Goal: Task Accomplishment & Management: Use online tool/utility

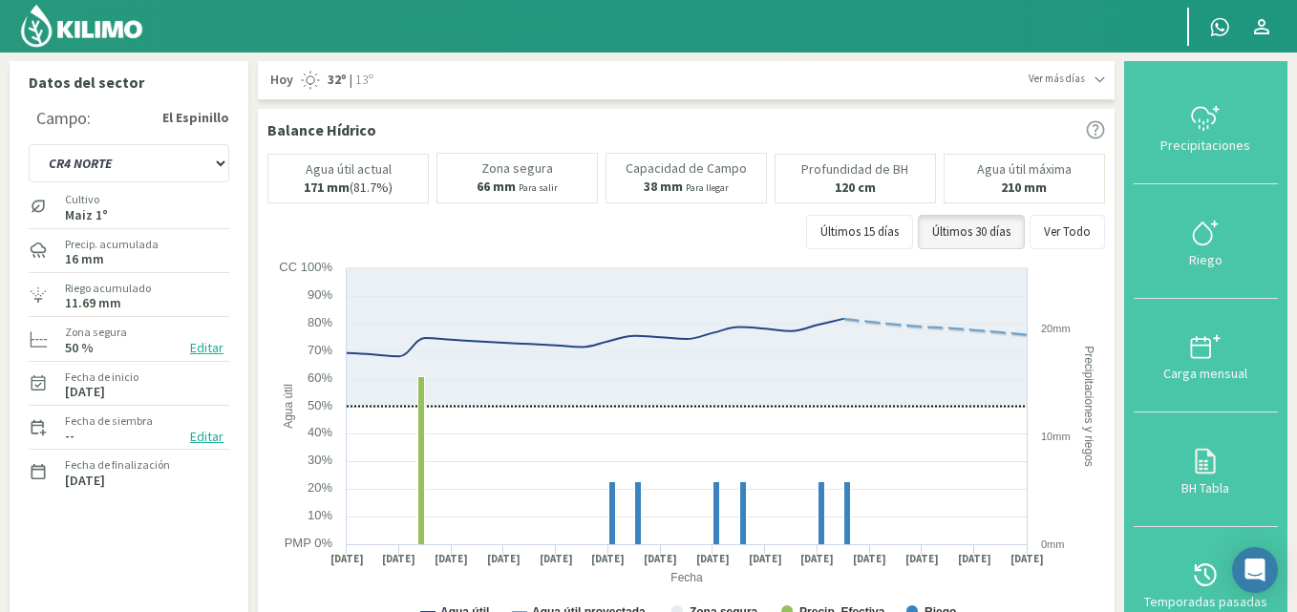
select select "38: Object"
click at [1218, 234] on icon at bounding box center [1205, 233] width 31 height 31
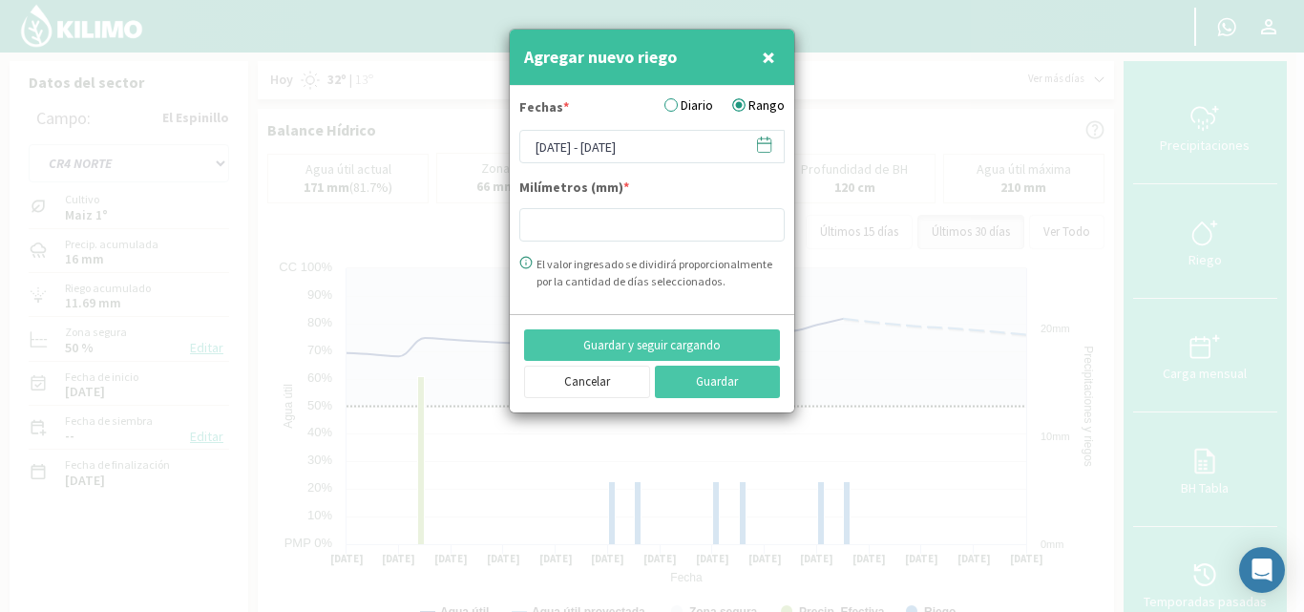
type input "11.65"
click at [763, 144] on icon at bounding box center [764, 145] width 18 height 18
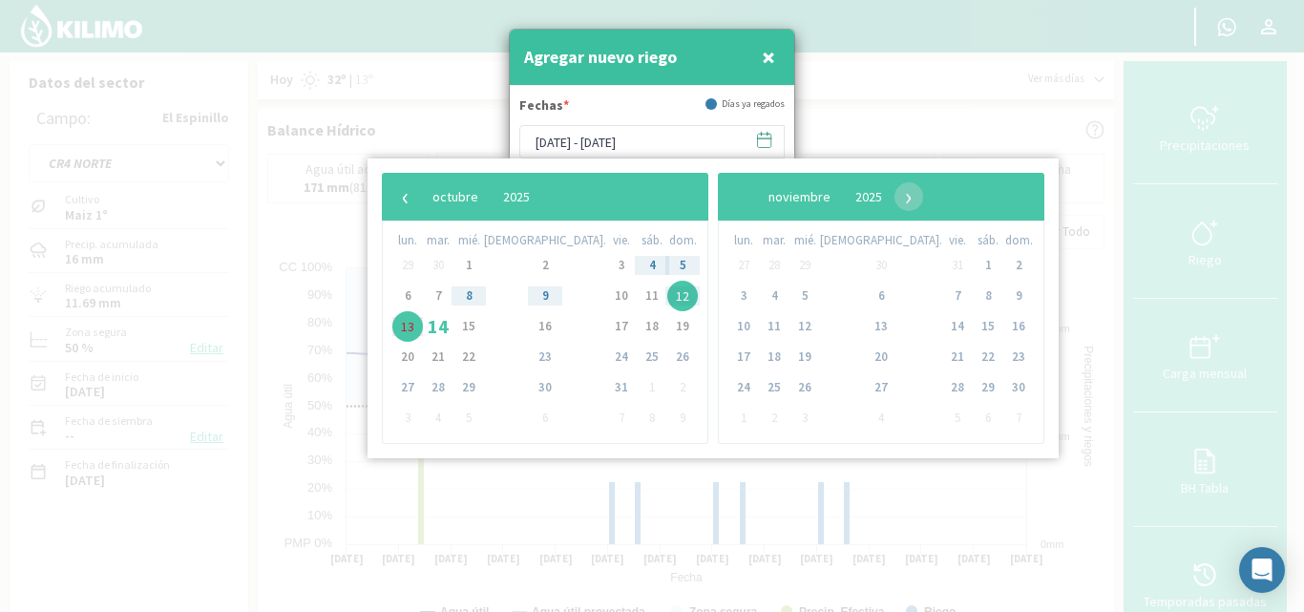
click at [344, 184] on div at bounding box center [652, 306] width 1304 height 612
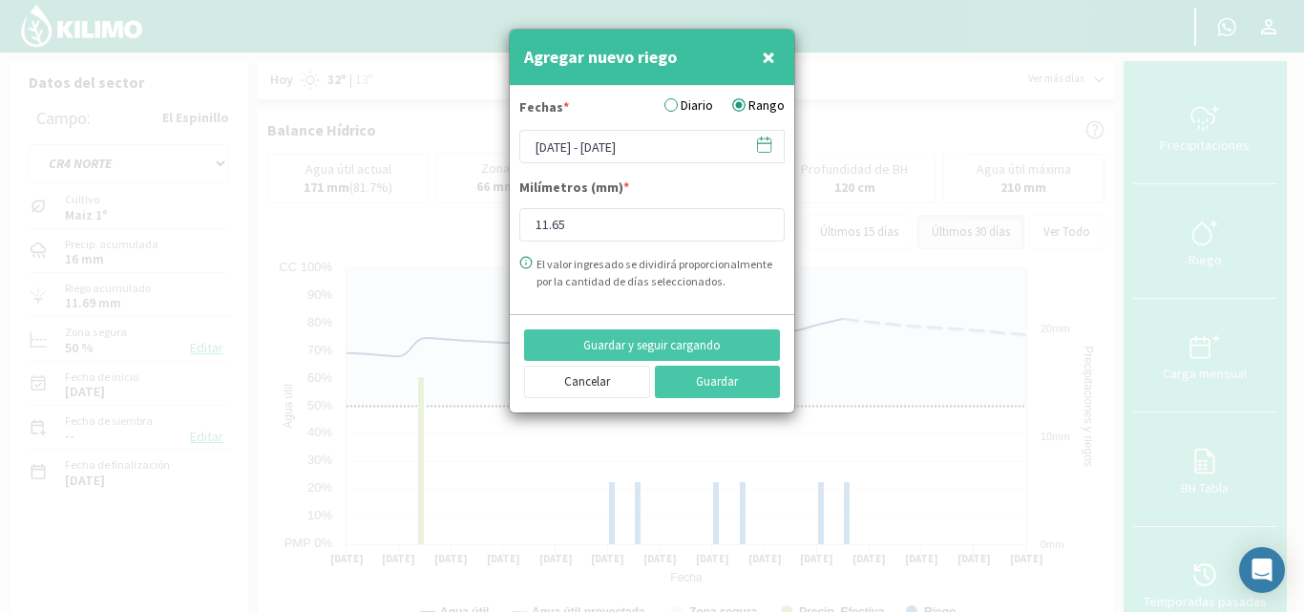
click at [775, 67] on button "×" at bounding box center [768, 57] width 23 height 38
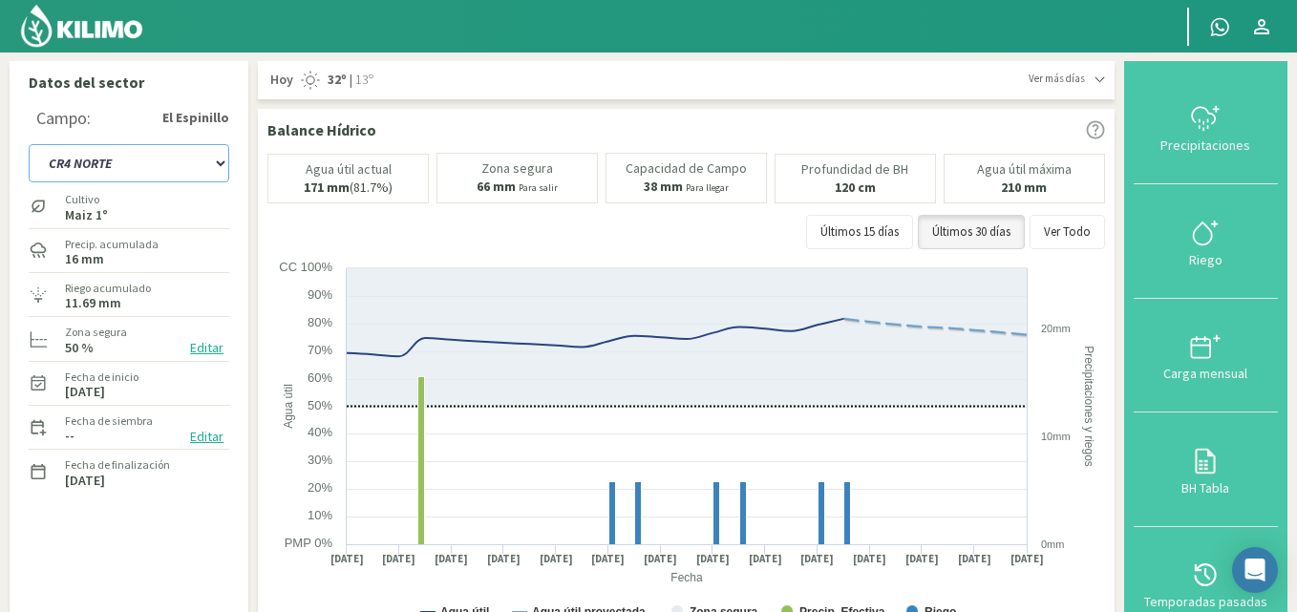
click at [220, 159] on select "C9 OESTE CR18 ESTE CR18 OESTE CR1 NORTE CR1 SUR CR20 ESTE CR24 NORTE CR25 NORTE…" at bounding box center [129, 163] width 201 height 38
click at [29, 144] on select "C9 OESTE CR18 ESTE CR18 OESTE CR1 NORTE CR1 SUR CR20 ESTE CR24 NORTE CR25 NORTE…" at bounding box center [129, 163] width 201 height 38
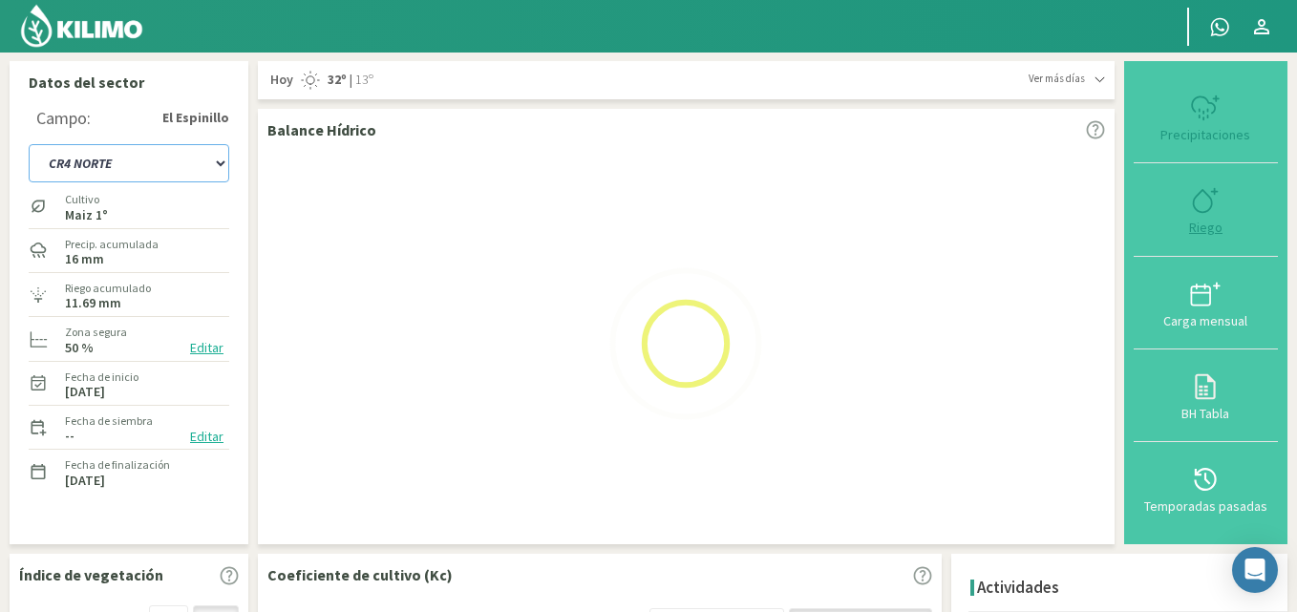
select select "60: Object"
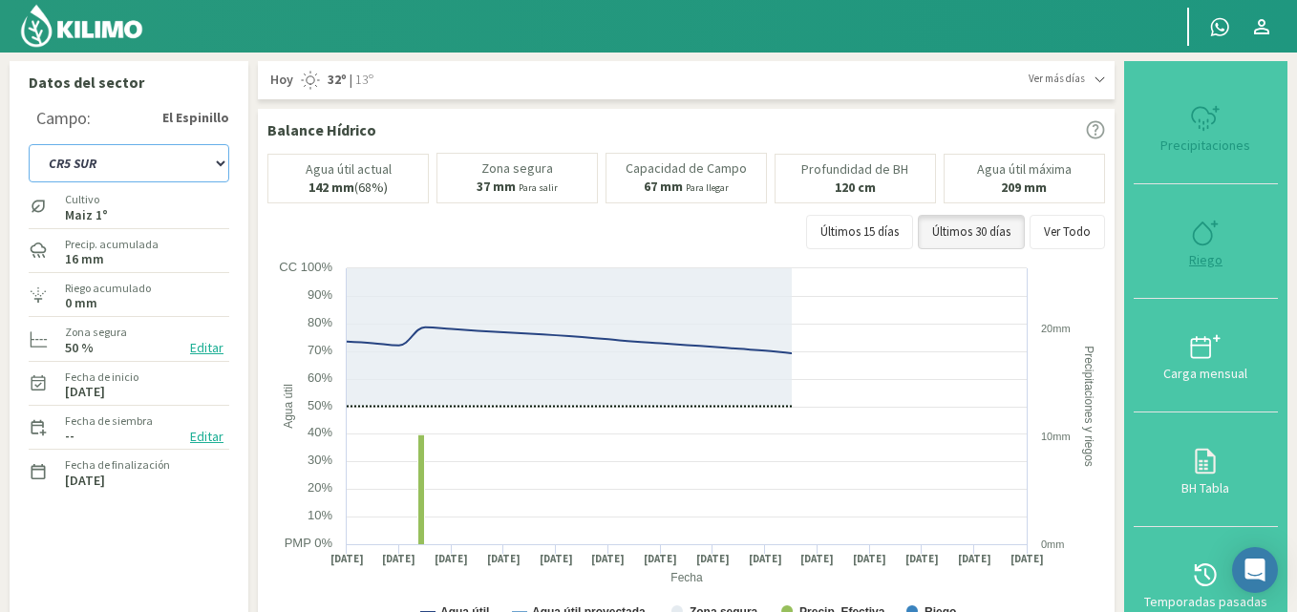
type input "0"
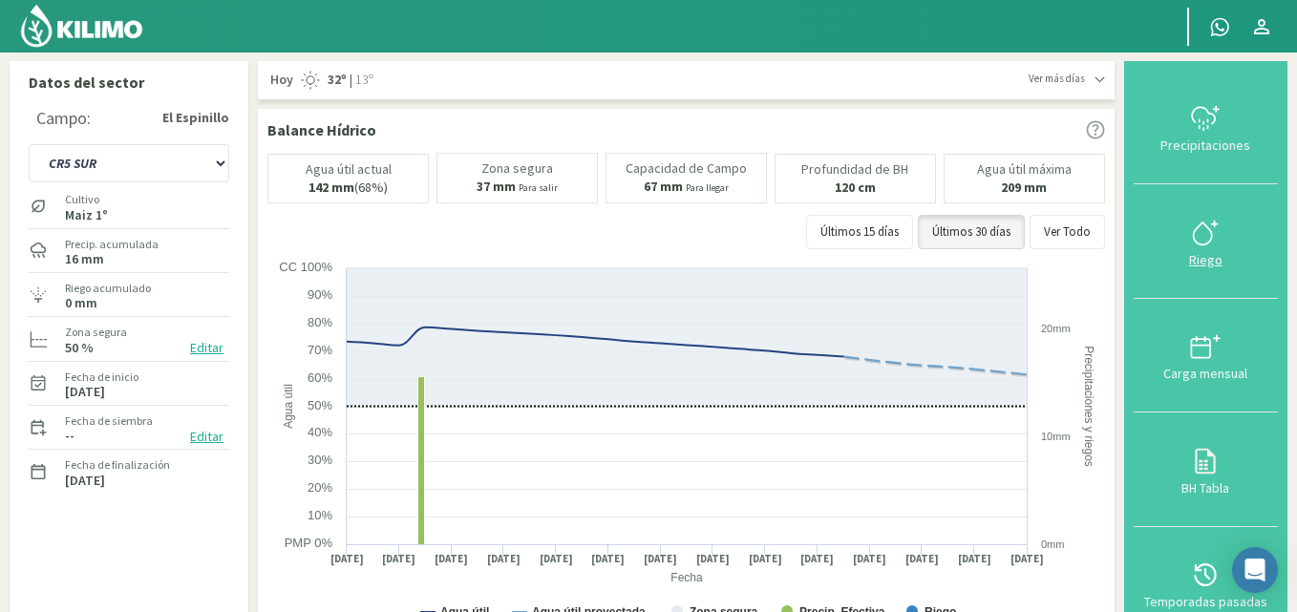
click at [1203, 256] on div "Riego" at bounding box center [1205, 259] width 133 height 13
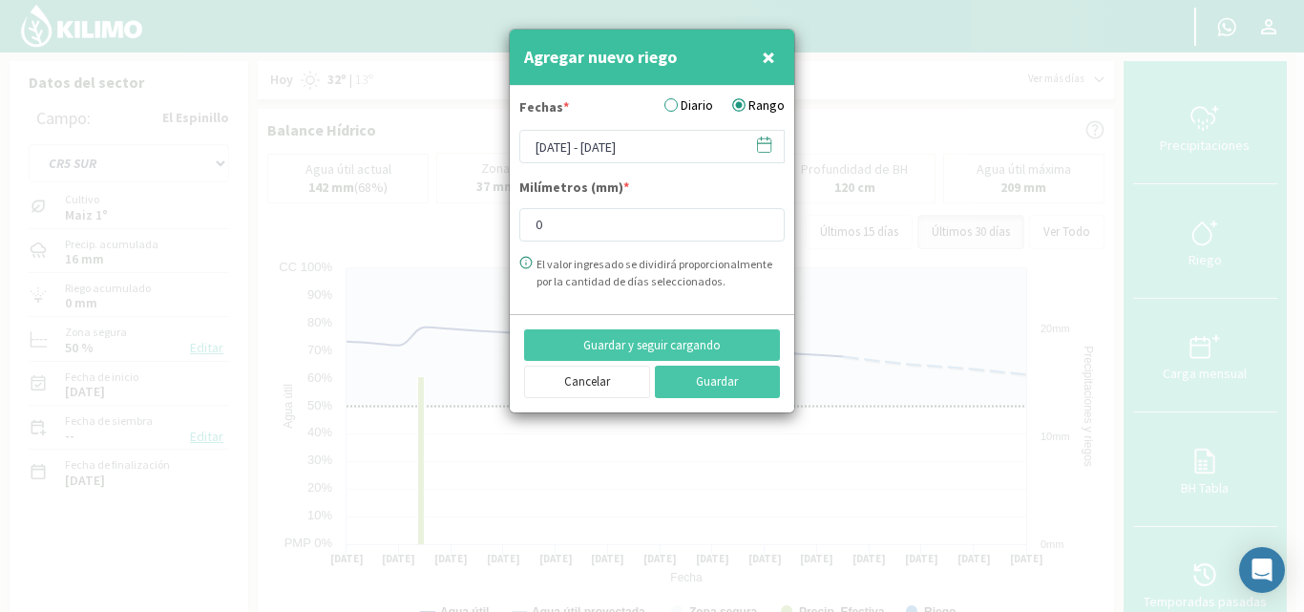
click at [767, 141] on icon at bounding box center [764, 145] width 18 height 18
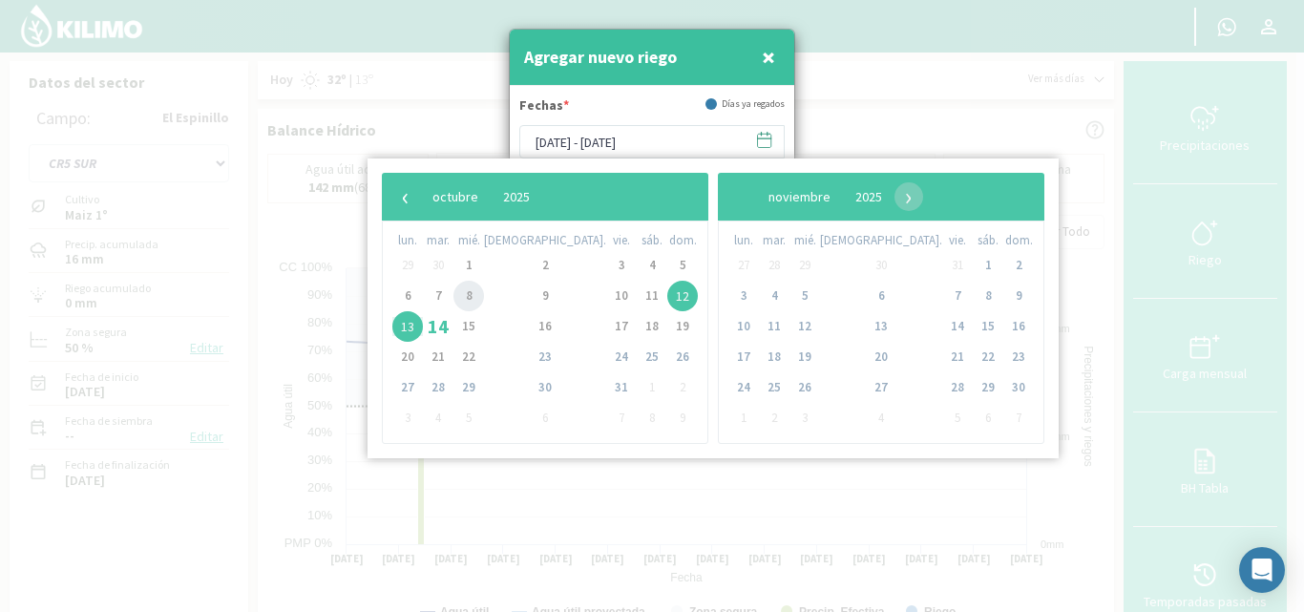
click at [484, 297] on span "8" at bounding box center [469, 296] width 31 height 31
click at [530, 299] on span "9" at bounding box center [545, 296] width 31 height 31
type input "[DATE] - [DATE]"
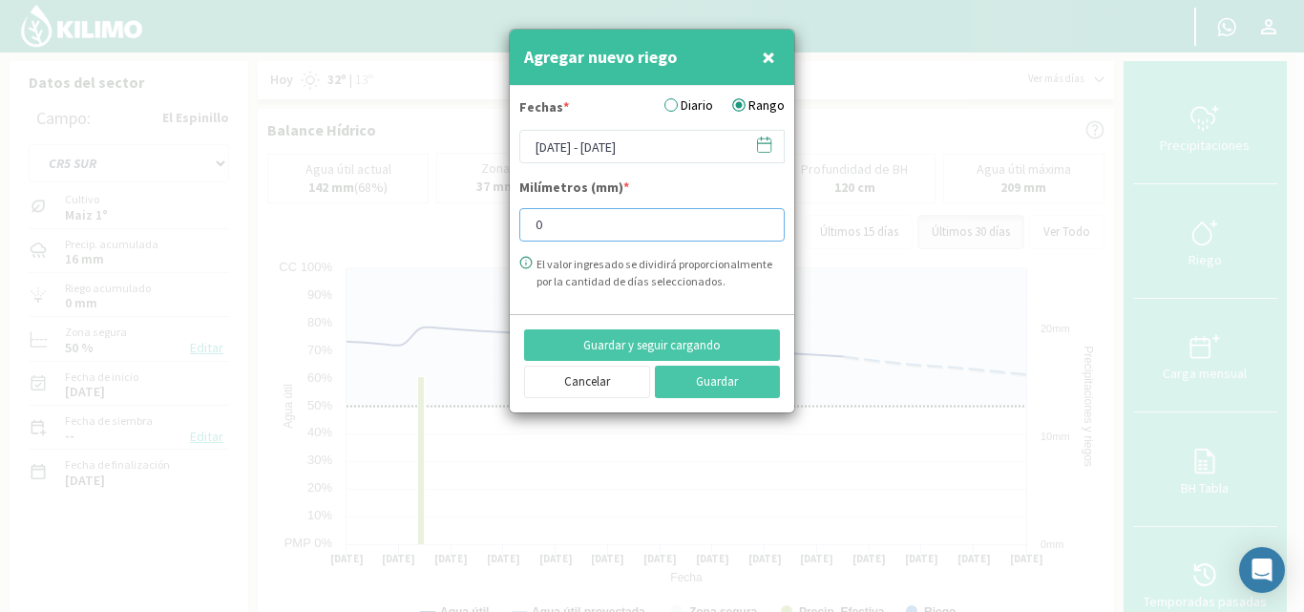
click at [571, 220] on input "0" at bounding box center [652, 224] width 265 height 33
type input "10"
click at [711, 379] on button "Guardar" at bounding box center [718, 382] width 126 height 32
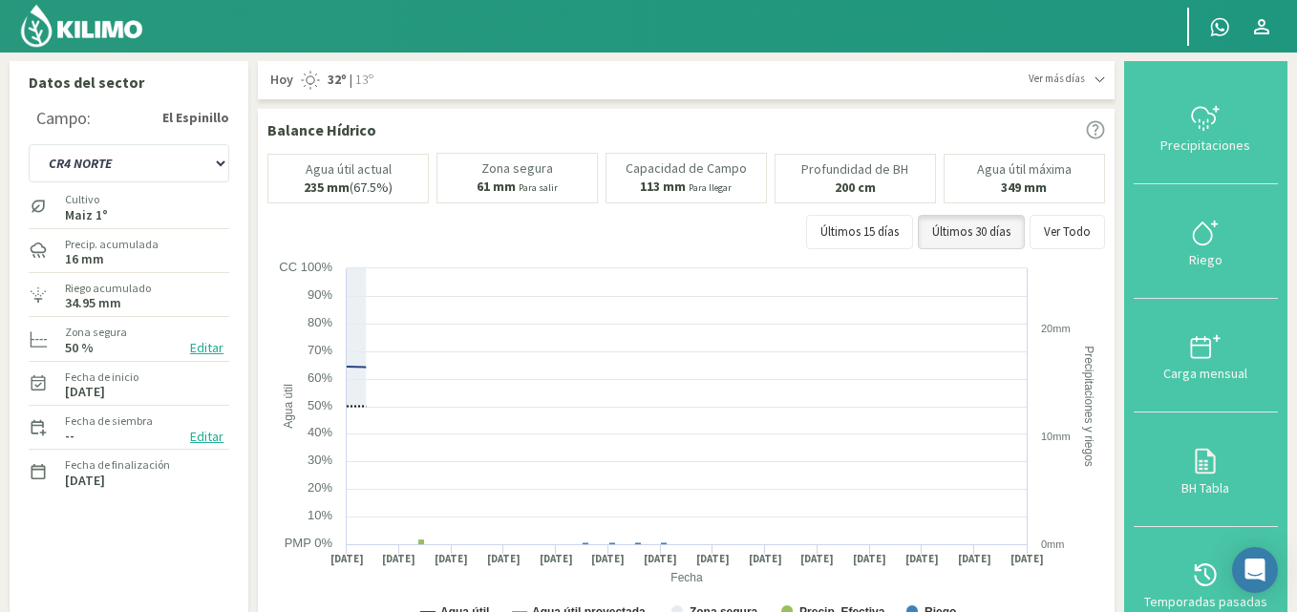
select select "87: Object"
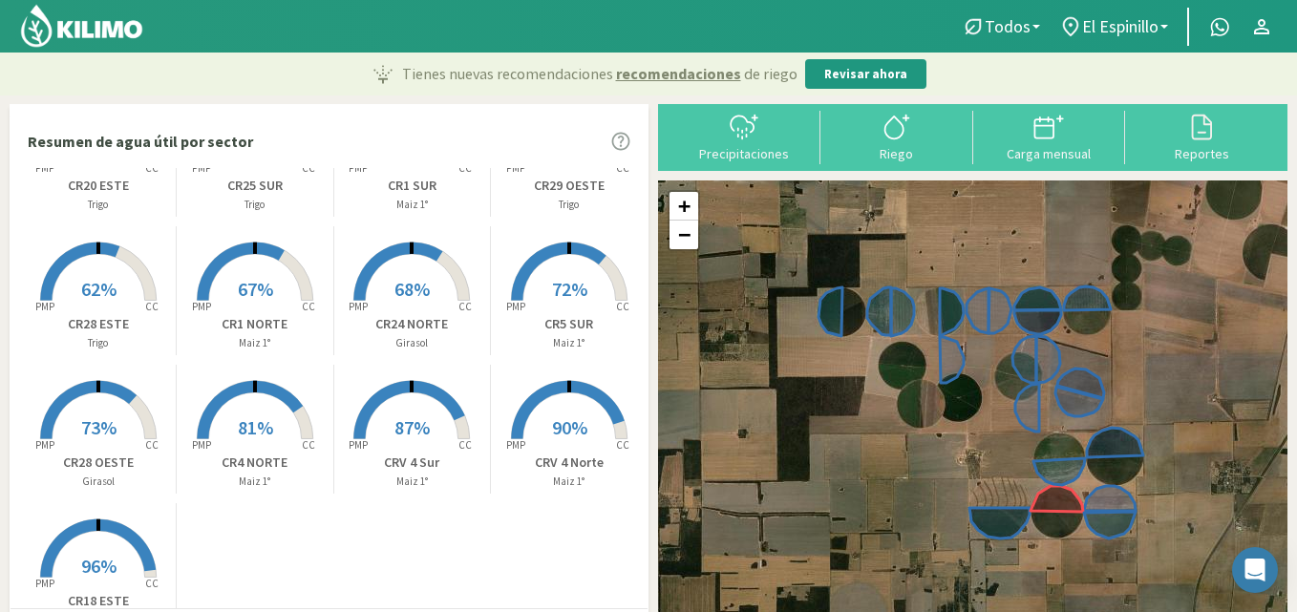
scroll to position [385, 0]
